Goal: Information Seeking & Learning: Learn about a topic

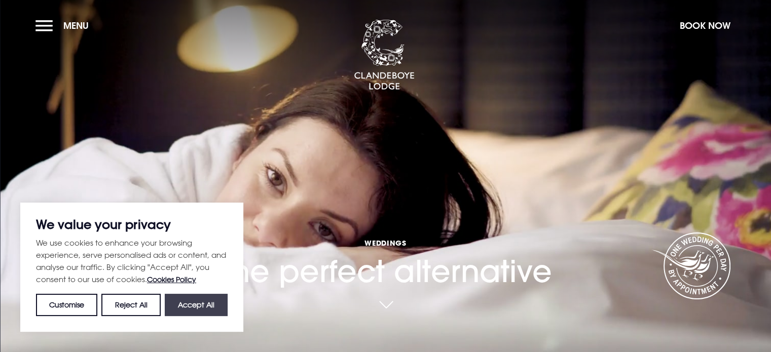
click at [193, 306] on button "Accept All" at bounding box center [196, 305] width 63 height 22
checkbox input "true"
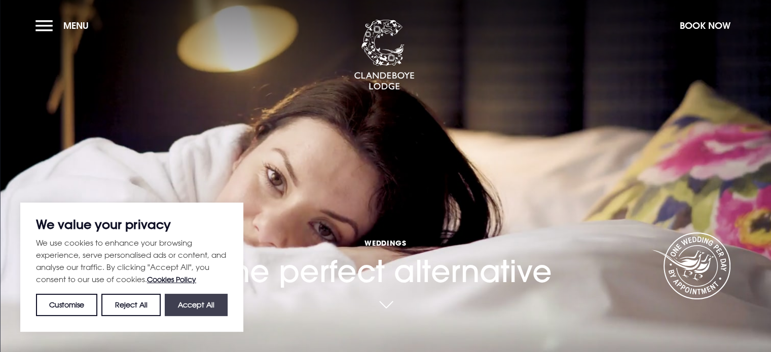
checkbox input "true"
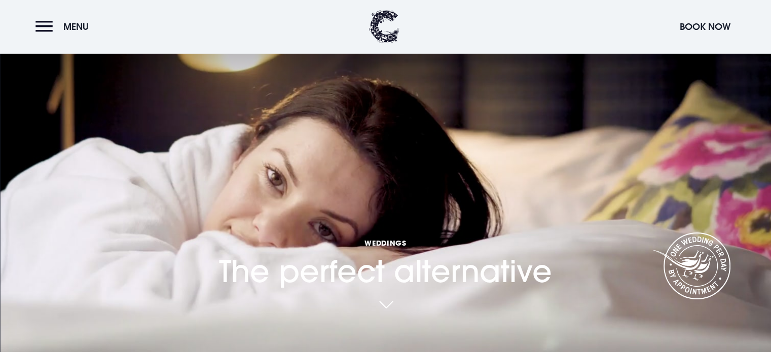
scroll to position [6, 0]
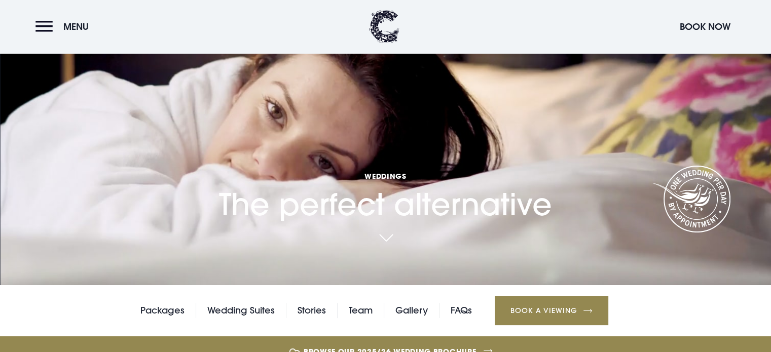
click at [388, 244] on link at bounding box center [385, 239] width 23 height 22
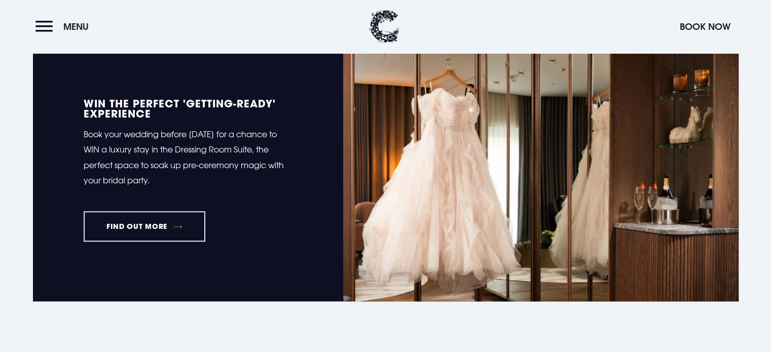
scroll to position [451, 0]
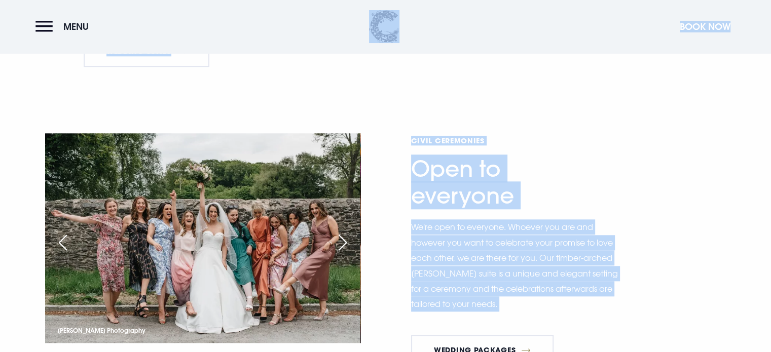
drag, startPoint x: 388, startPoint y: 244, endPoint x: 335, endPoint y: 46, distance: 205.0
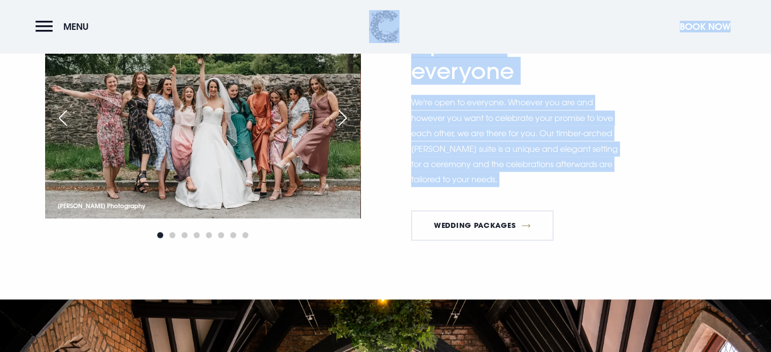
scroll to position [1192, 0]
click at [344, 120] on div "Next slide" at bounding box center [342, 118] width 25 height 22
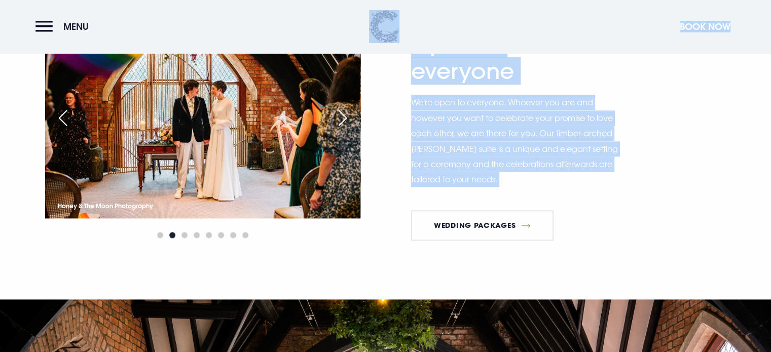
click at [344, 120] on div "Next slide" at bounding box center [342, 118] width 25 height 22
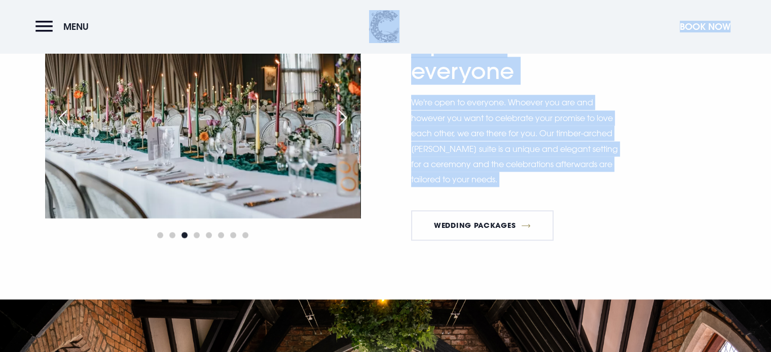
click at [344, 120] on div "Next slide" at bounding box center [342, 118] width 25 height 22
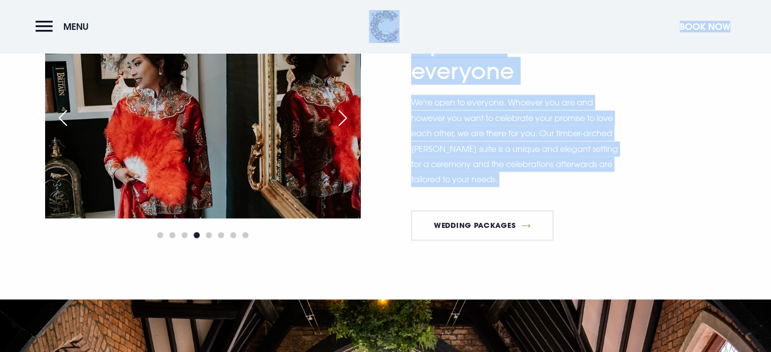
click at [344, 120] on div "Next slide" at bounding box center [342, 118] width 25 height 22
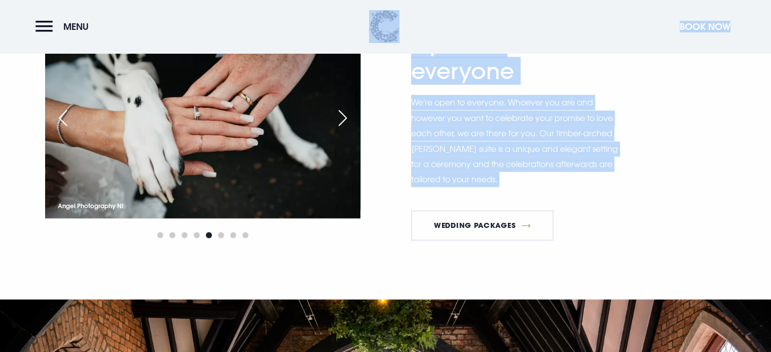
click at [344, 120] on div "Next slide" at bounding box center [342, 118] width 25 height 22
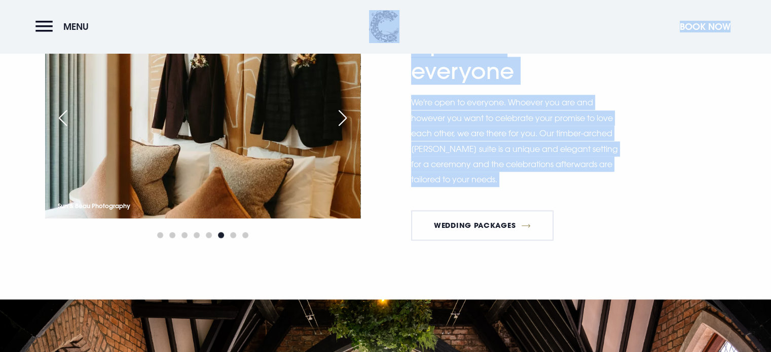
click at [344, 120] on div "Next slide" at bounding box center [342, 118] width 25 height 22
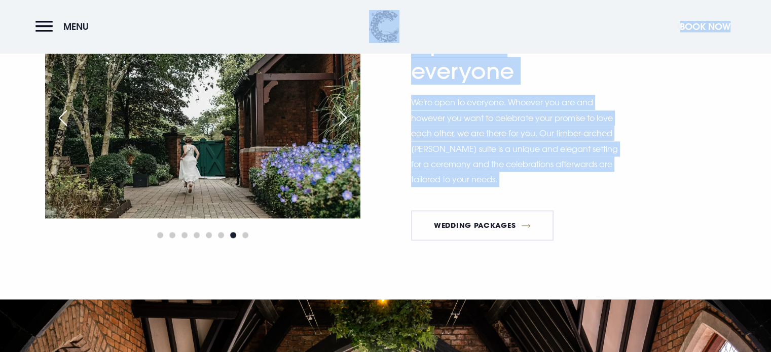
click at [344, 120] on div "Next slide" at bounding box center [342, 118] width 25 height 22
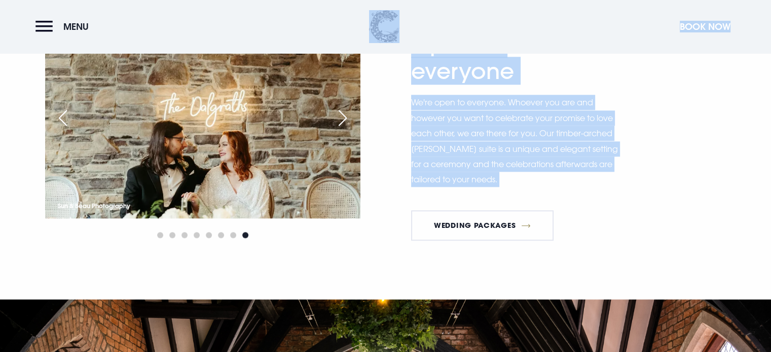
click at [344, 120] on div "Next slide" at bounding box center [342, 118] width 25 height 22
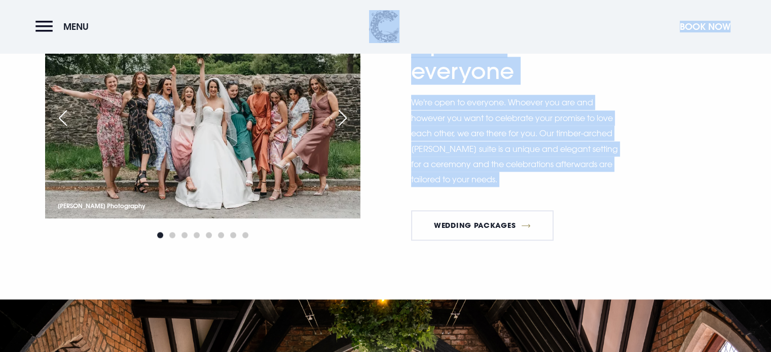
click at [344, 120] on div "Next slide" at bounding box center [342, 118] width 25 height 22
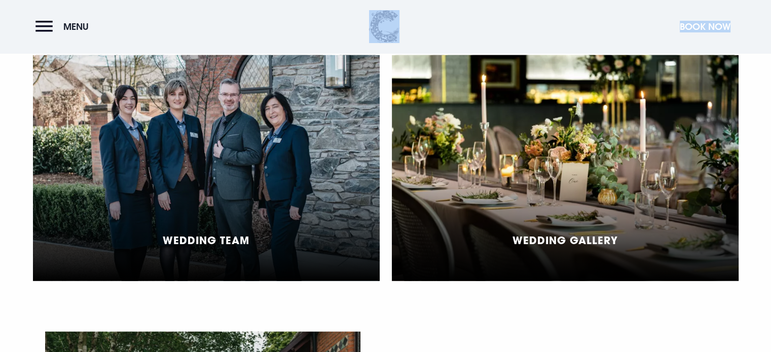
scroll to position [2376, 0]
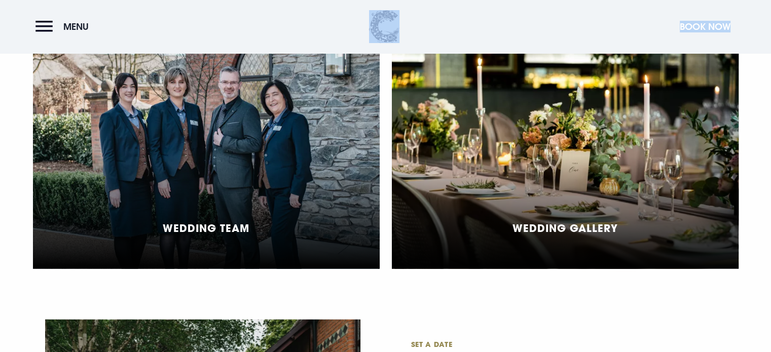
click at [634, 126] on div "Wedding Gallery" at bounding box center [565, 156] width 347 height 226
click at [554, 192] on div "Wedding Gallery" at bounding box center [565, 156] width 347 height 226
click at [547, 231] on h5 "Wedding Gallery" at bounding box center [564, 228] width 105 height 12
click at [548, 217] on div "Wedding Gallery" at bounding box center [565, 156] width 347 height 226
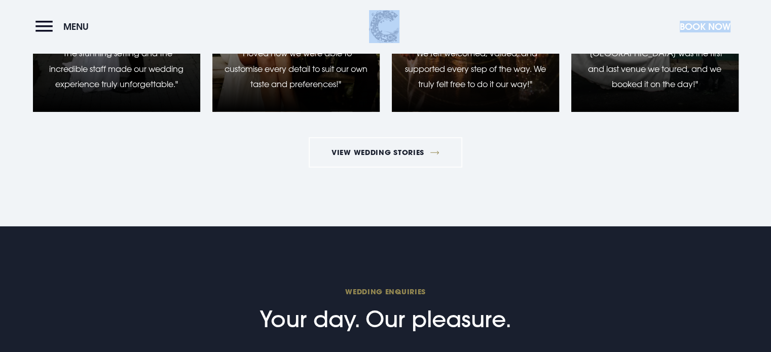
scroll to position [3217, 0]
click at [377, 152] on link "View Wedding Stories" at bounding box center [386, 152] width 154 height 30
